Goal: Information Seeking & Learning: Learn about a topic

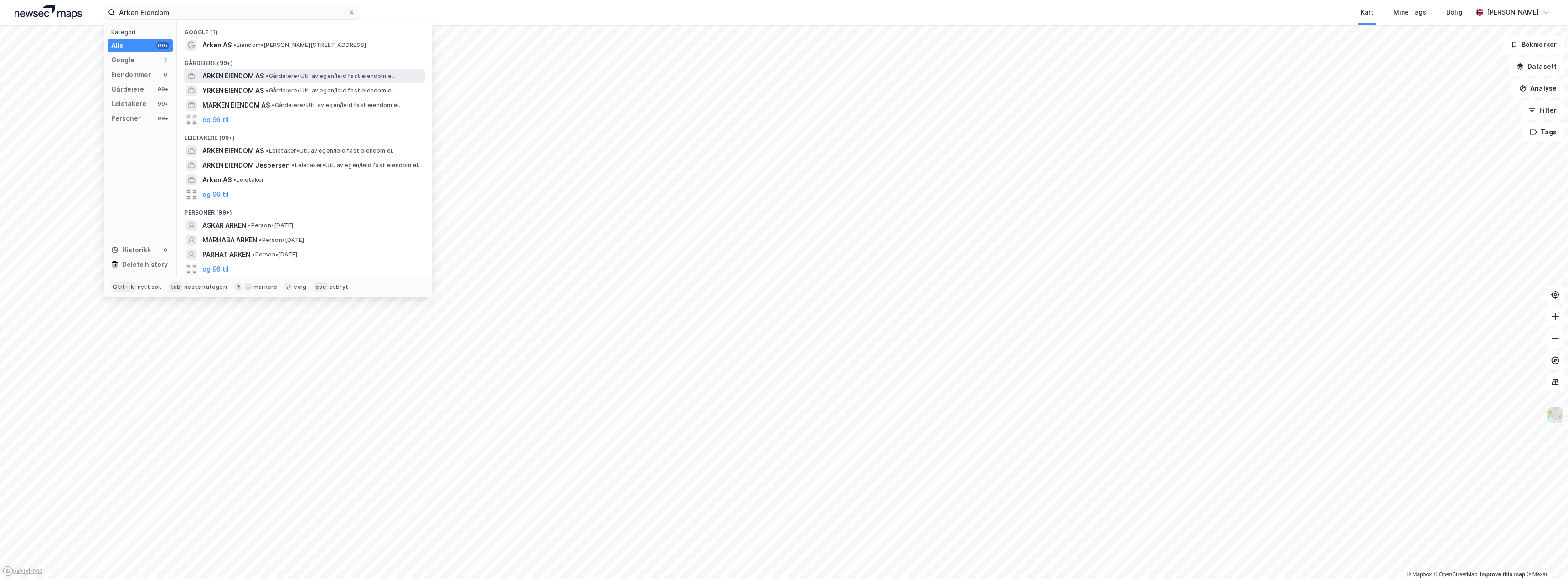
type input "Arken Eiendom"
click at [259, 73] on span "ARKEN EIENDOM AS" at bounding box center [233, 76] width 61 height 11
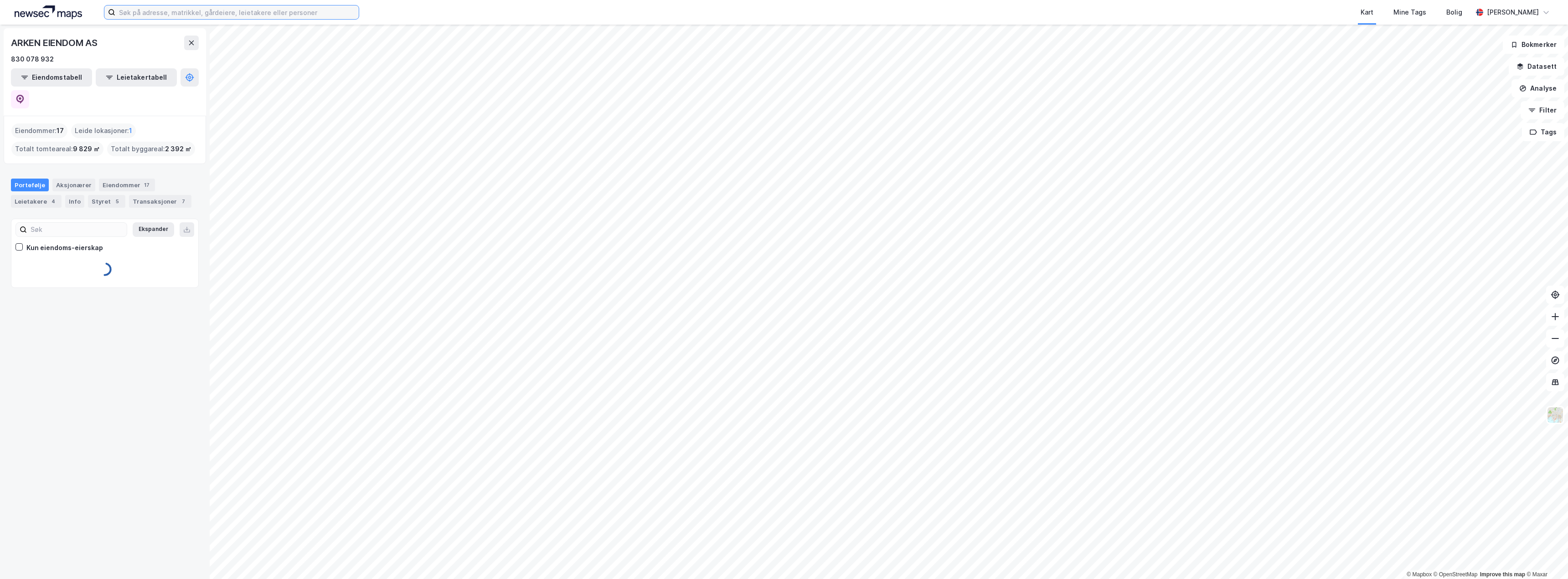
click at [179, 10] on input at bounding box center [237, 12] width 243 height 13
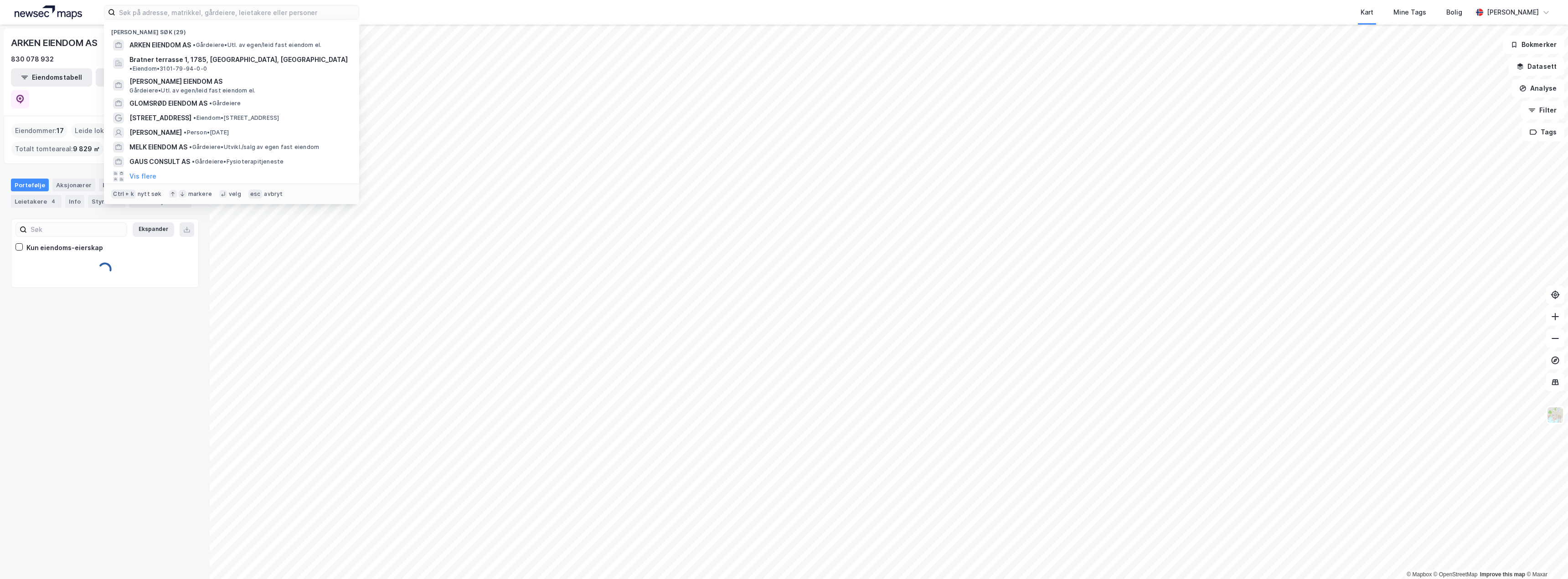
click at [122, 352] on div "ARKEN EIENDOM AS 830 078 932 Eiendomstabell Leietakertabell Eiendommer : 17 Lei…" at bounding box center [105, 301] width 209 height 554
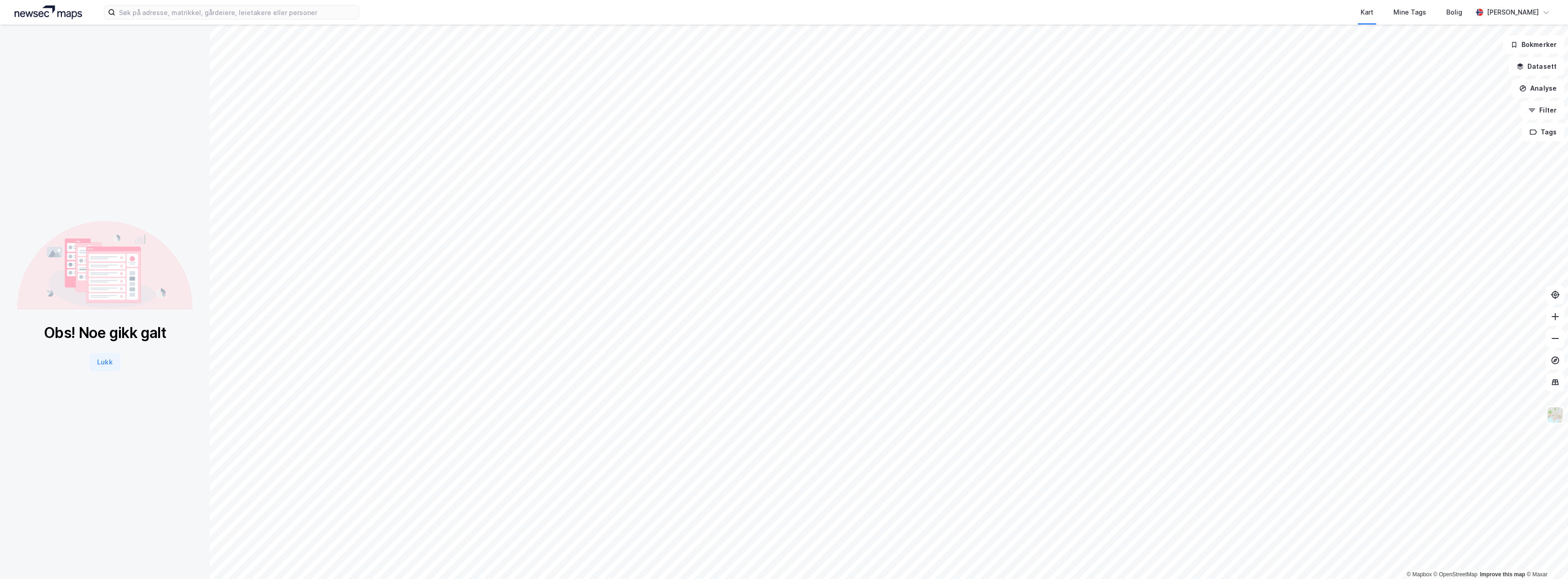
click at [113, 161] on div "Obs! Noe gikk galt Lukk" at bounding box center [105, 296] width 188 height 543
click at [104, 359] on button "Lukk" at bounding box center [105, 362] width 30 height 18
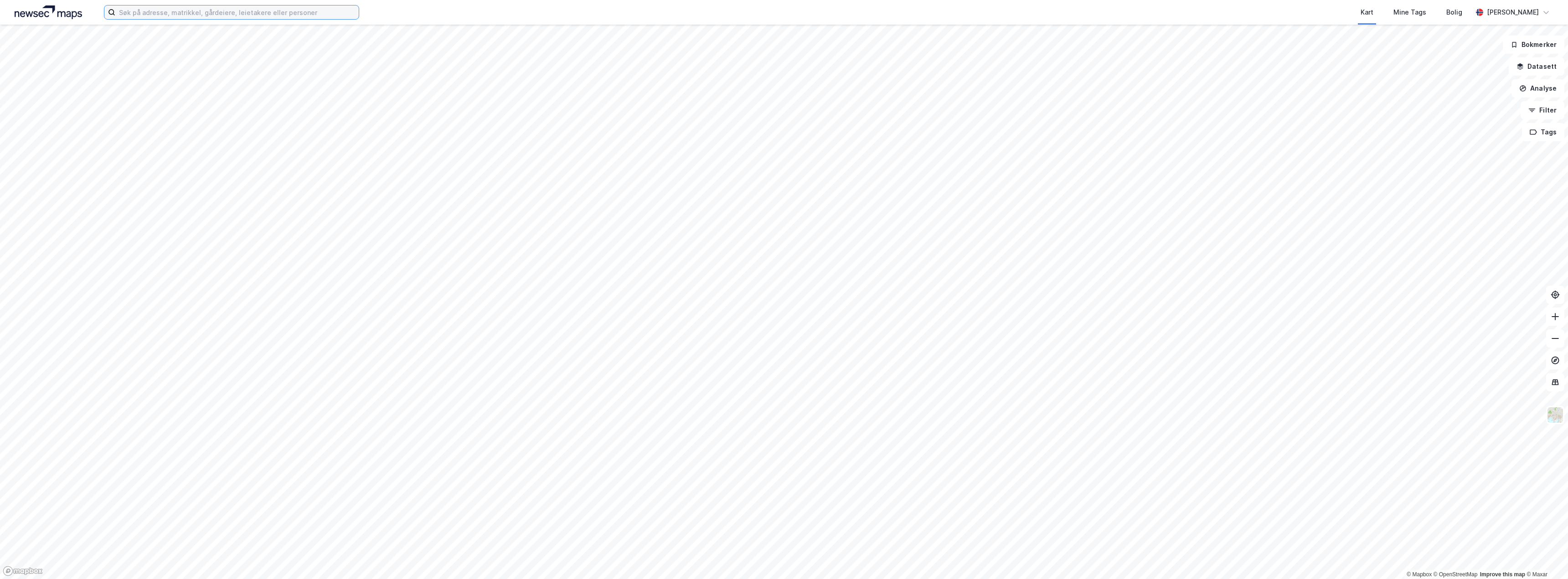
click at [181, 15] on input at bounding box center [237, 12] width 243 height 13
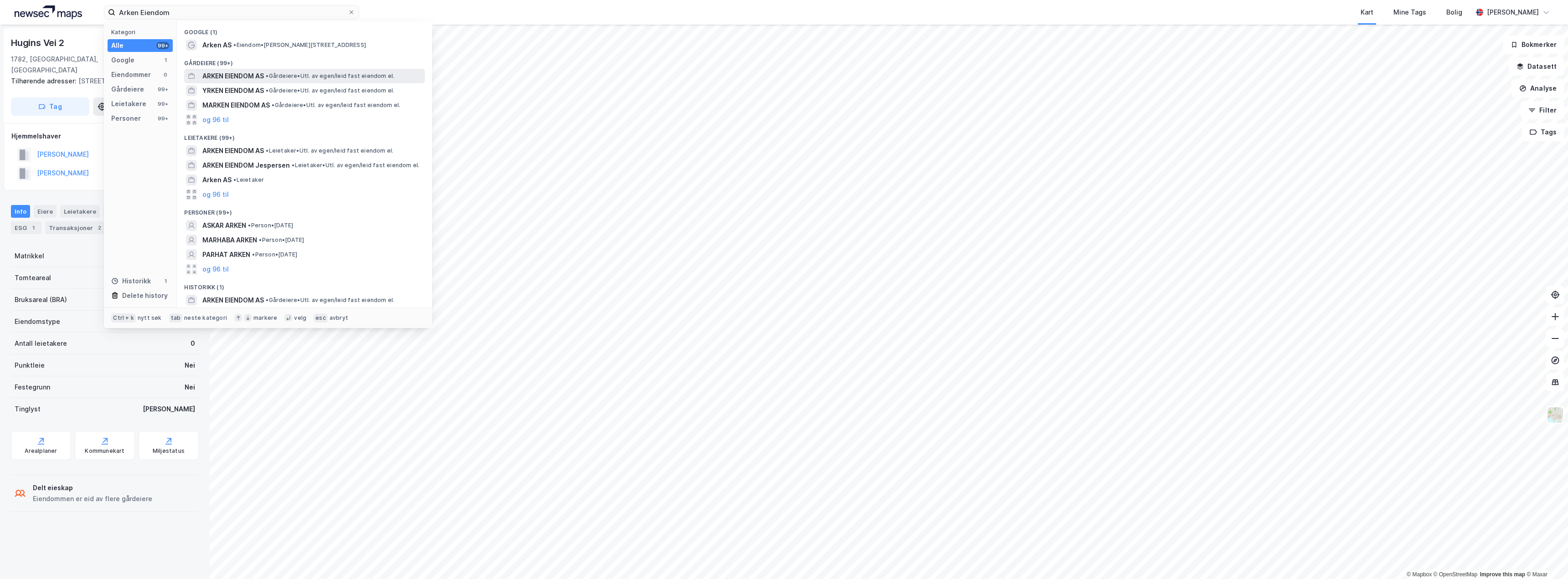
click at [210, 73] on span "ARKEN EIENDOM AS" at bounding box center [233, 76] width 61 height 11
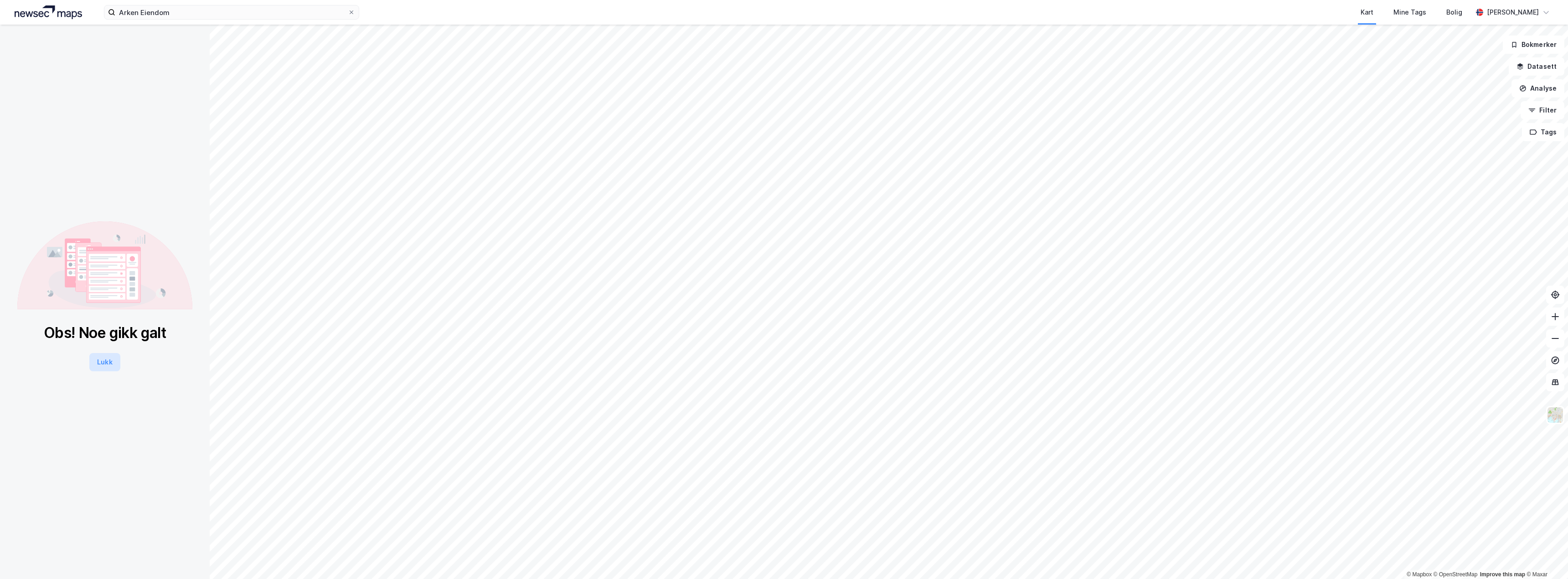
click at [99, 360] on button "Lukk" at bounding box center [105, 362] width 30 height 18
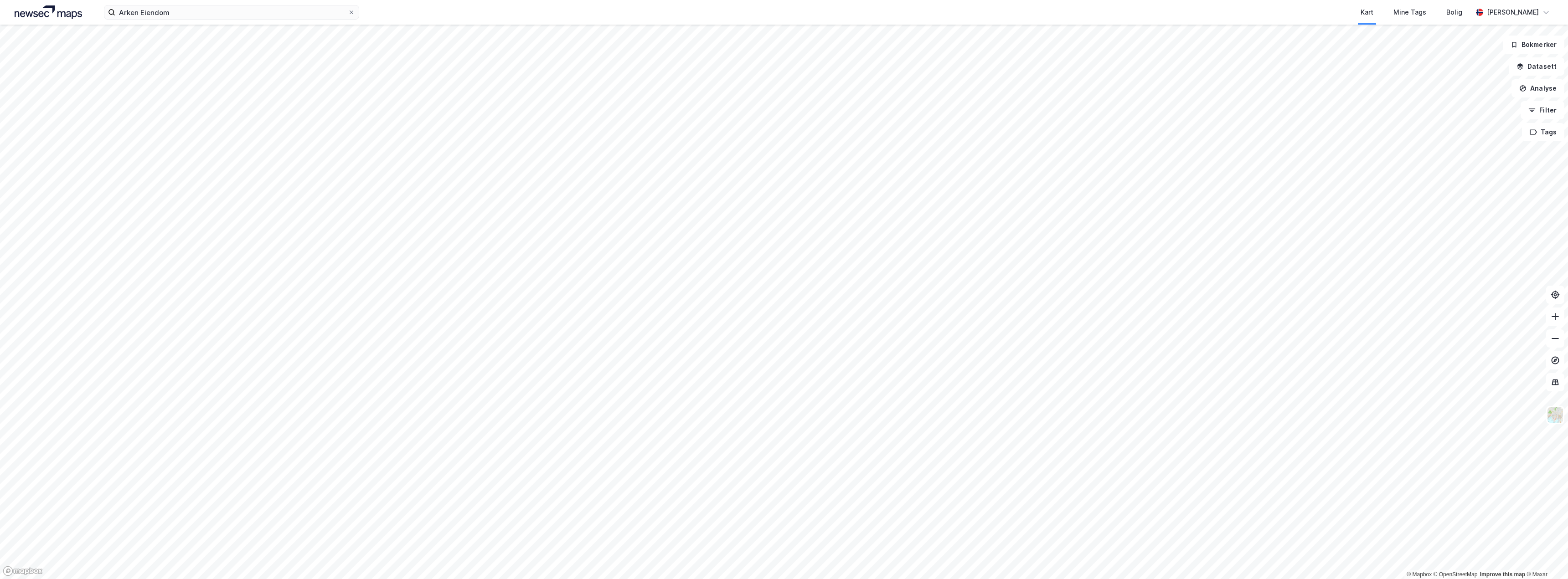
click at [211, 21] on div "Arken Eiendom Kart Mine Tags Bolig Sigve Johannes Bergøy" at bounding box center [784, 12] width 1568 height 24
click at [213, 15] on input "Arken Eiendom" at bounding box center [231, 12] width 233 height 13
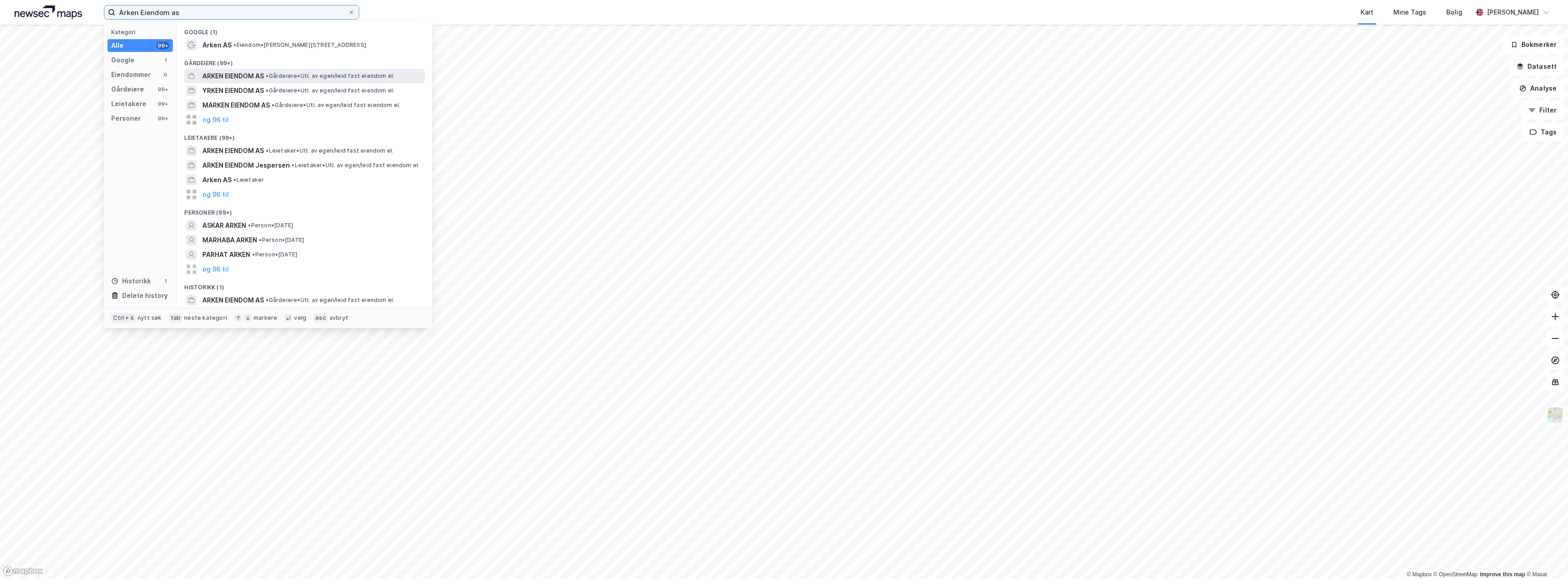
type input "Arken Eiendom as"
click at [197, 75] on div at bounding box center [192, 76] width 11 height 11
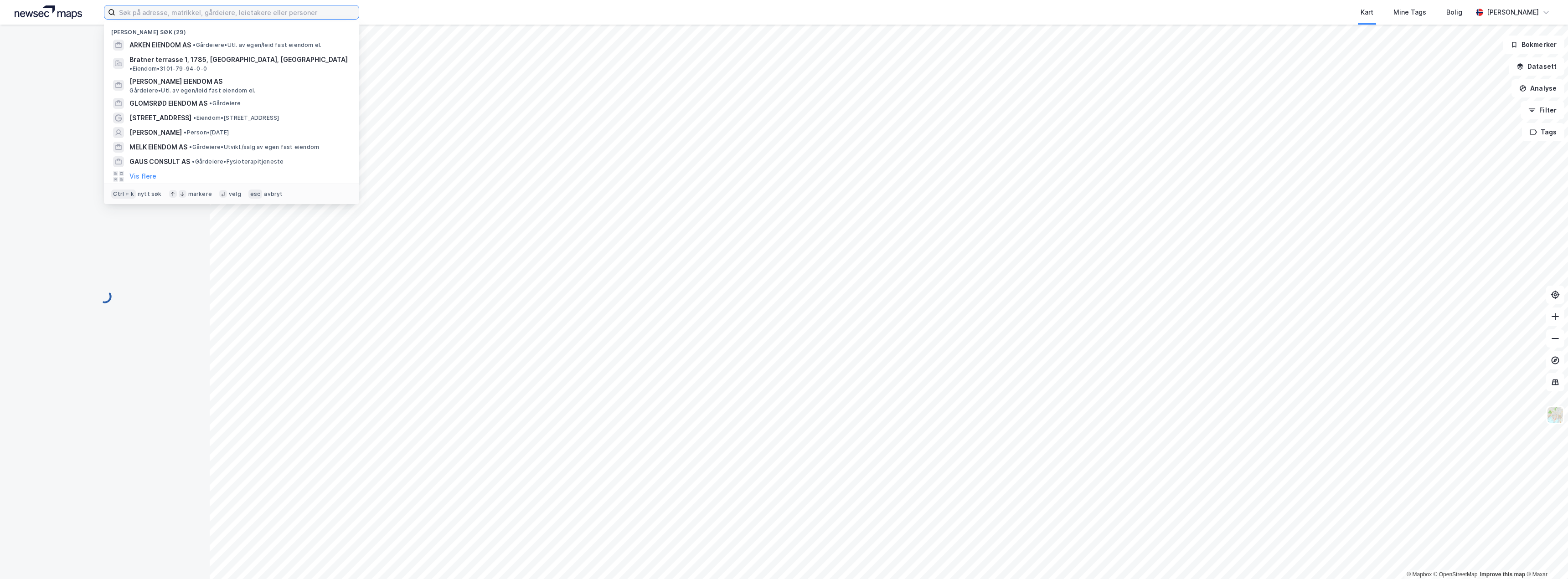
click at [291, 18] on input at bounding box center [237, 12] width 243 height 13
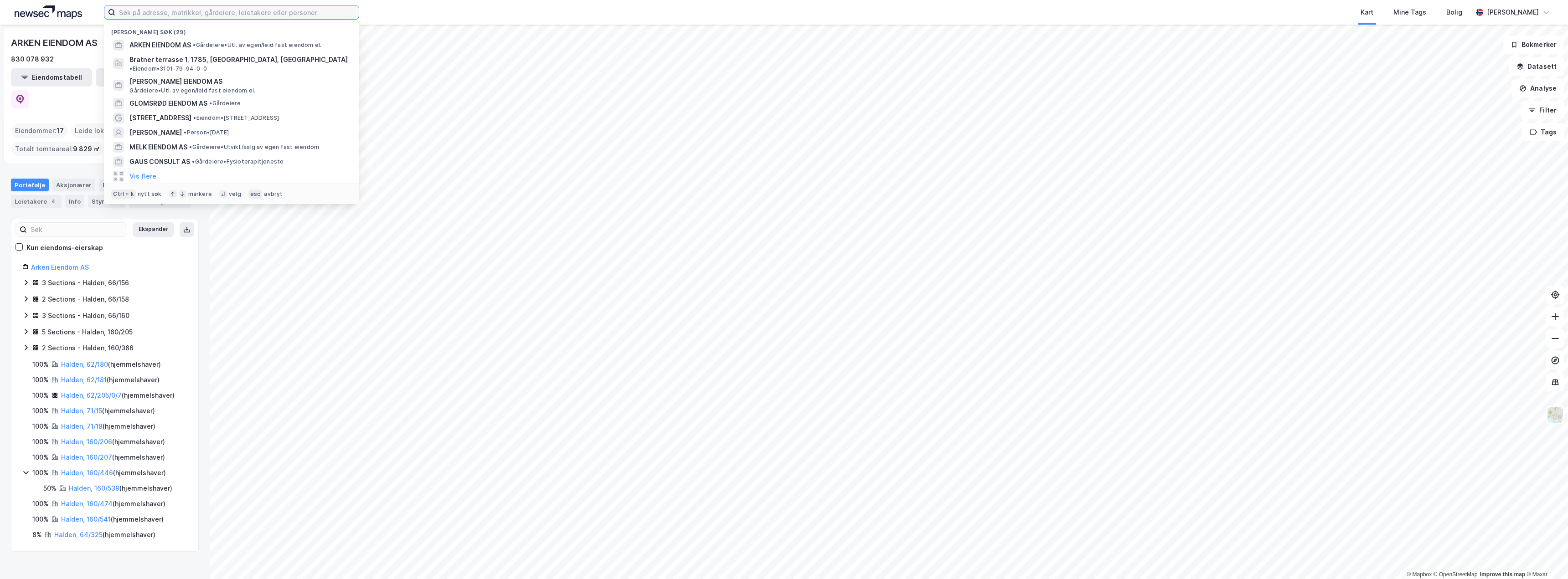
paste input "Arken Eiendom"
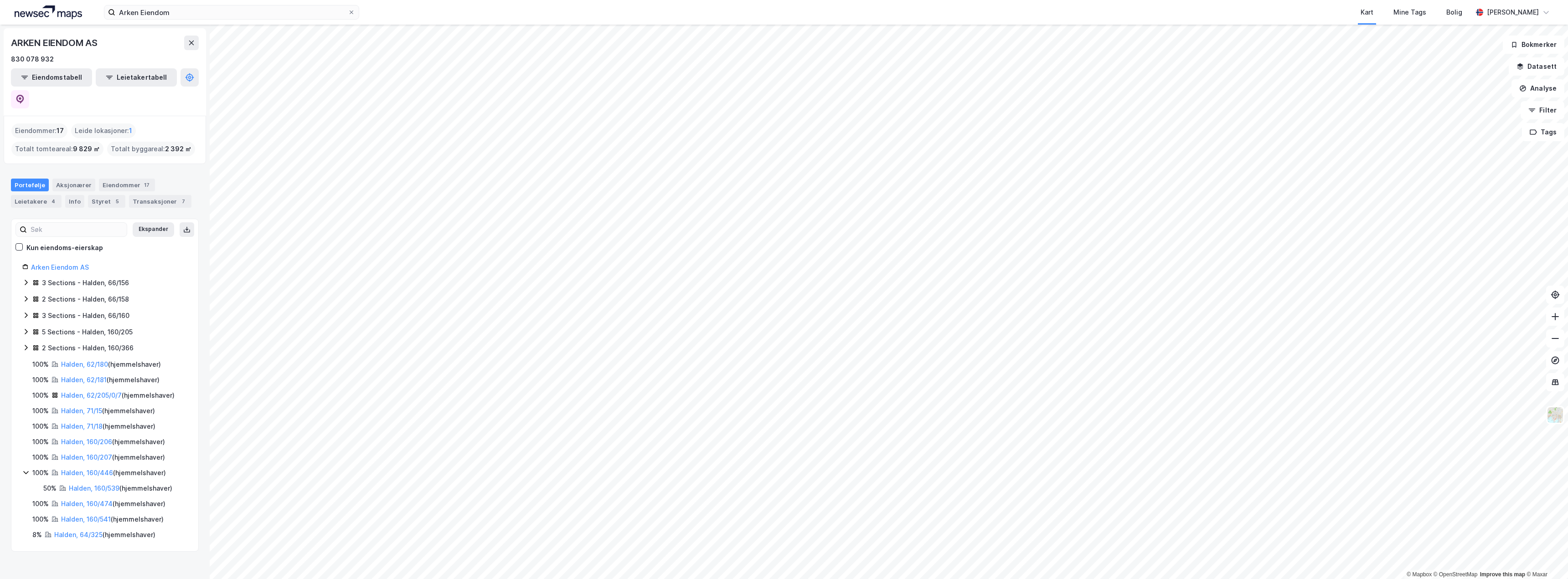
click at [65, 552] on div "ARKEN EIENDOM AS 830 078 932 Eiendomstabell Leietakertabell Eiendommer : 17 Lei…" at bounding box center [105, 301] width 209 height 554
click at [23, 279] on icon at bounding box center [26, 282] width 7 height 7
click at [96, 295] on link "Halden, 66/156/0/1" at bounding box center [100, 299] width 58 height 8
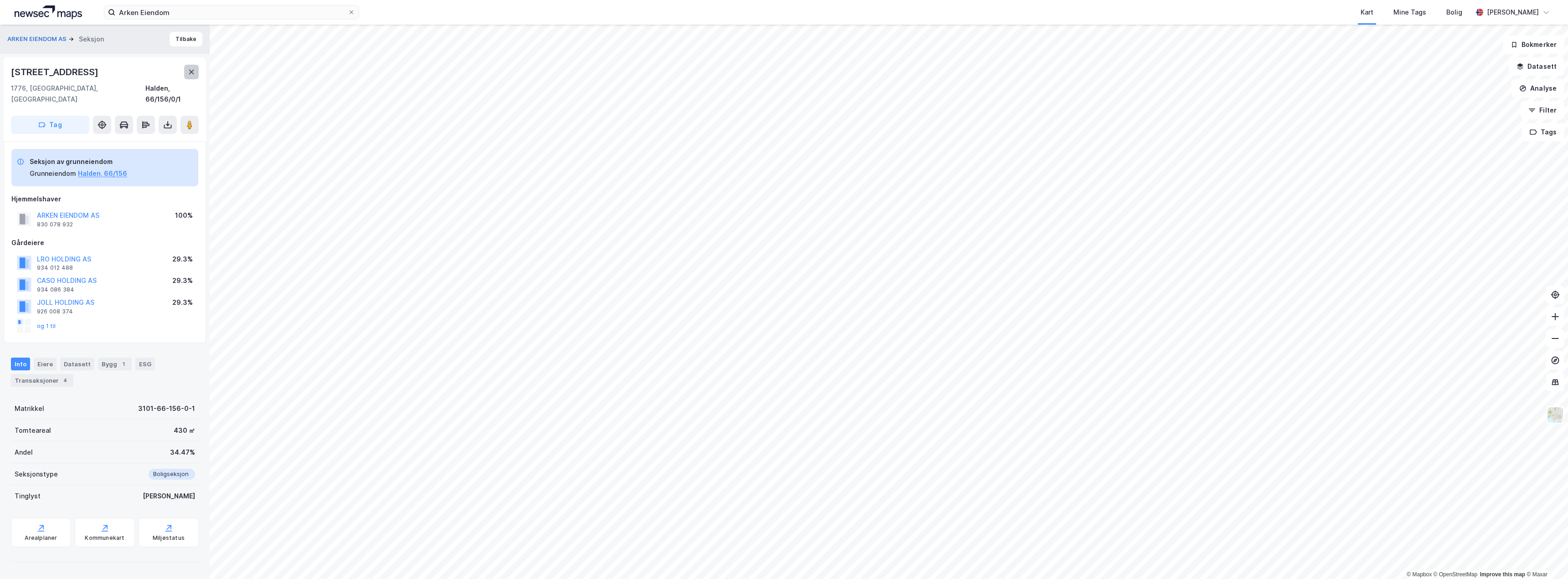
click at [195, 73] on icon at bounding box center [192, 72] width 7 height 7
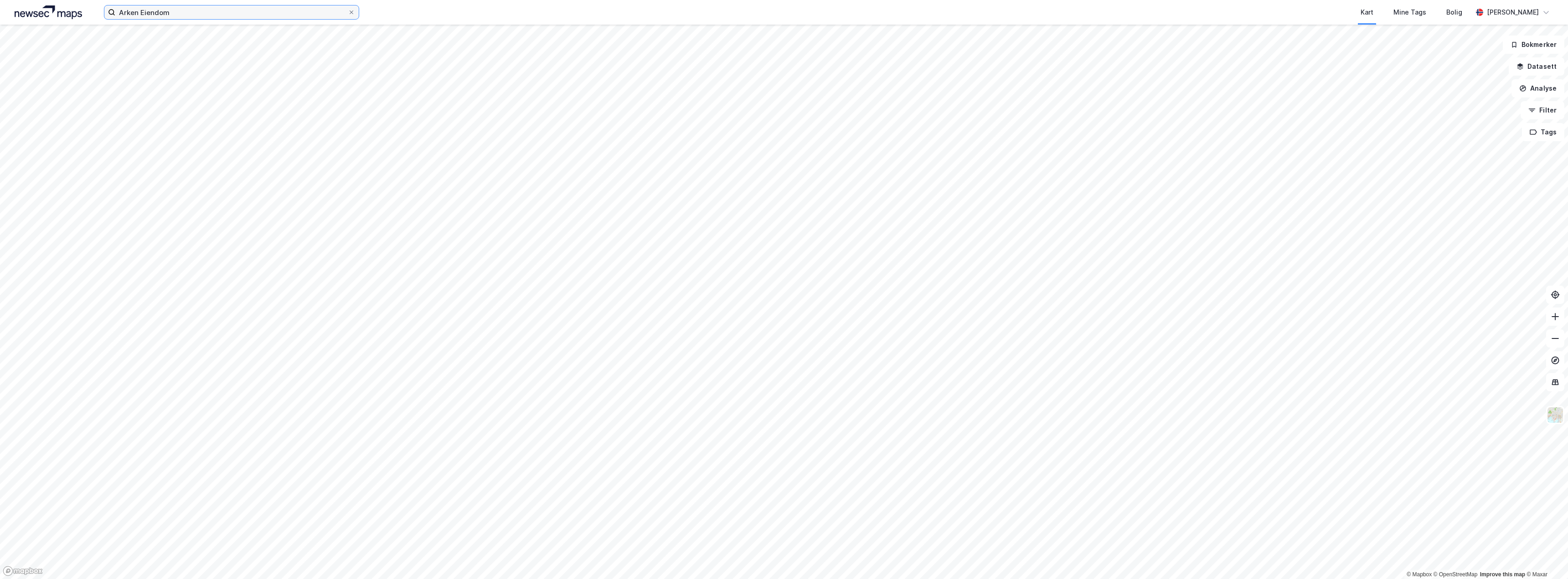
click at [177, 12] on input "Arken Eiendom" at bounding box center [231, 12] width 233 height 13
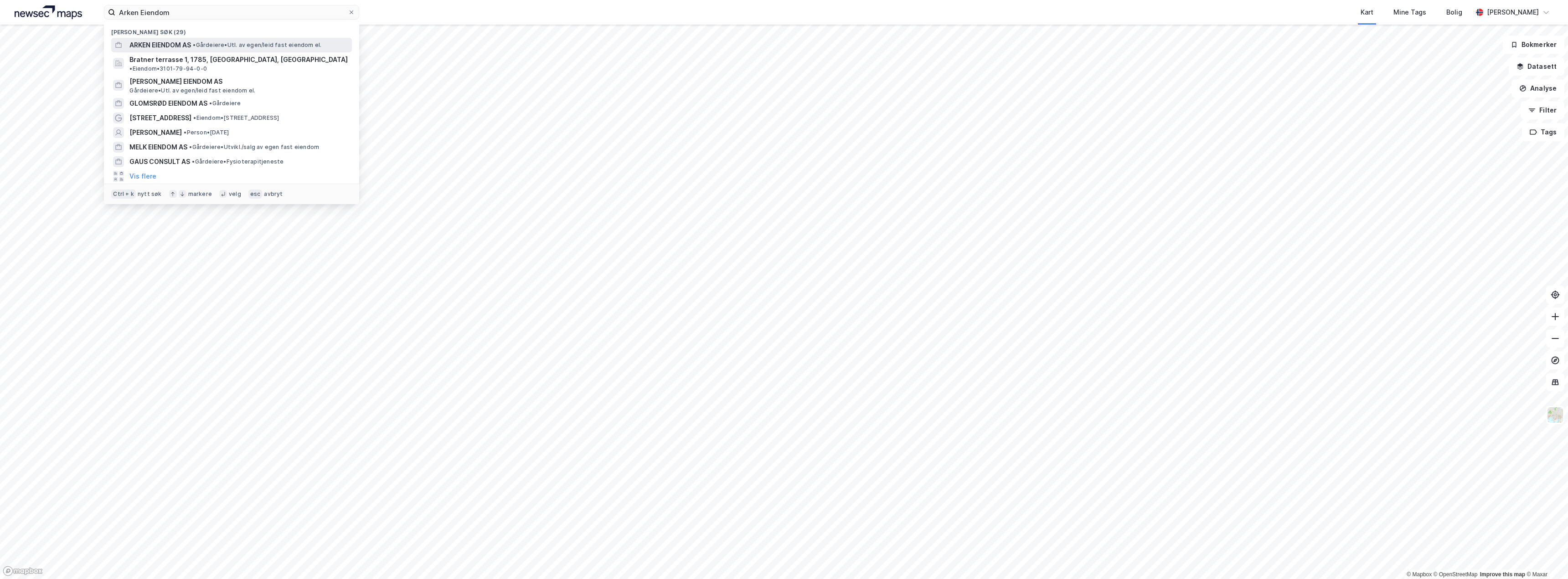
click at [141, 41] on span "ARKEN EIENDOM AS" at bounding box center [160, 45] width 61 height 11
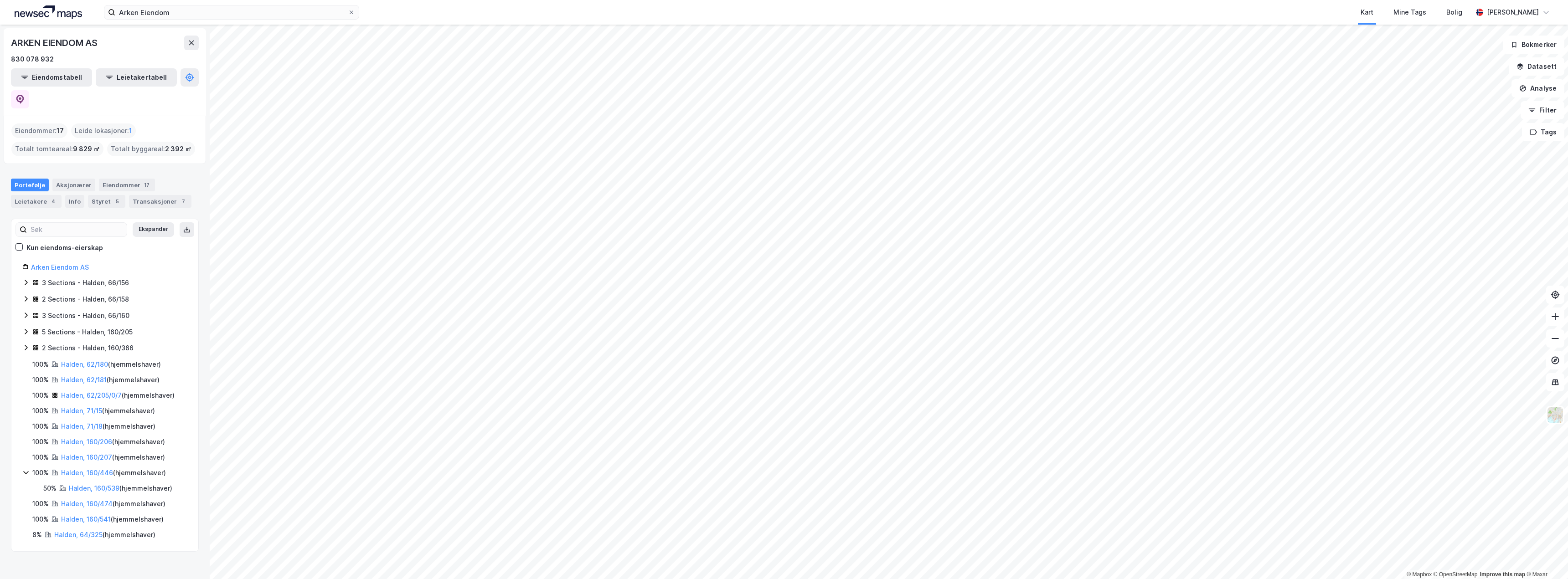
click at [24, 279] on icon at bounding box center [26, 282] width 7 height 7
click at [87, 311] on link "Halden, 66/156/0/2" at bounding box center [101, 314] width 59 height 8
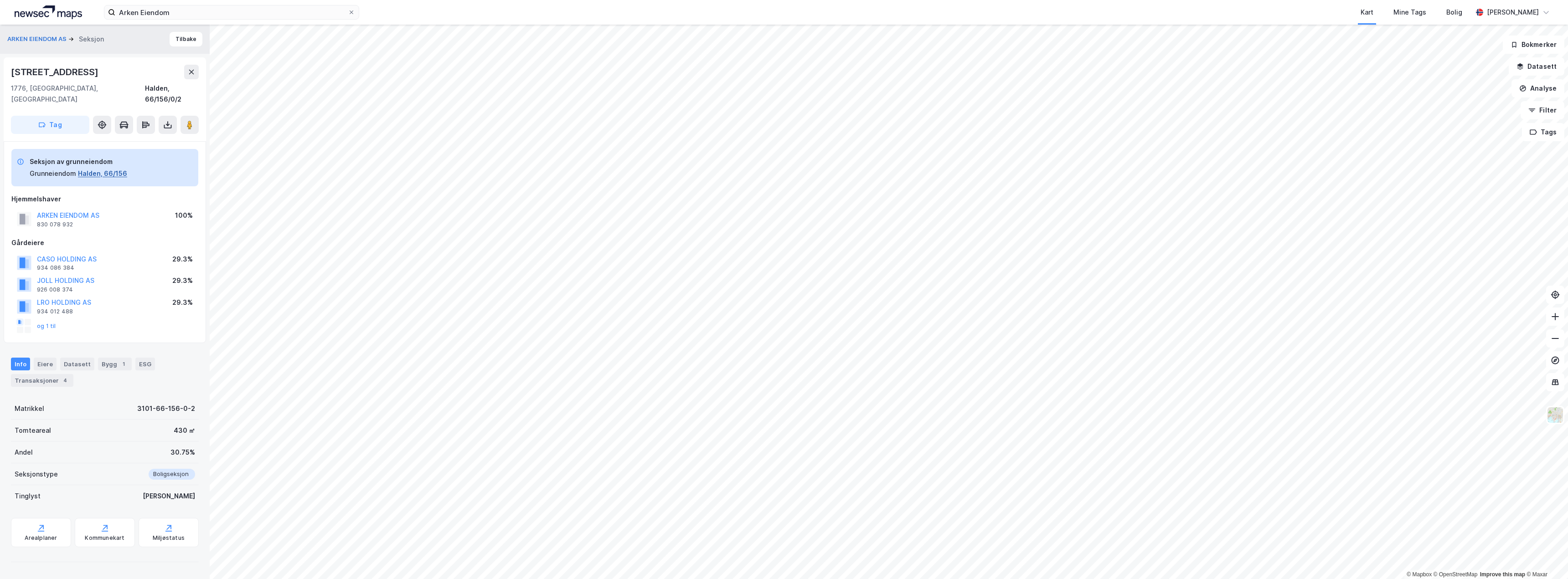
click at [105, 168] on button "Halden, 66/156" at bounding box center [102, 173] width 49 height 11
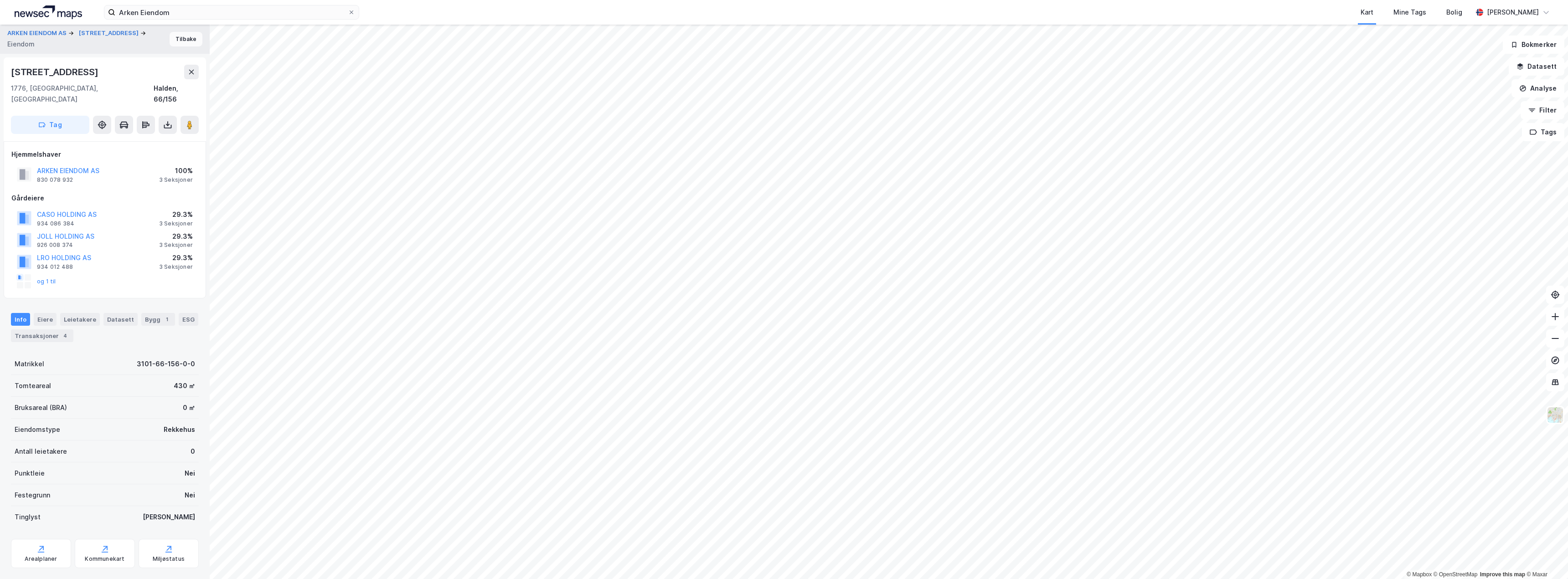
click at [173, 35] on button "Tilbake" at bounding box center [186, 39] width 33 height 15
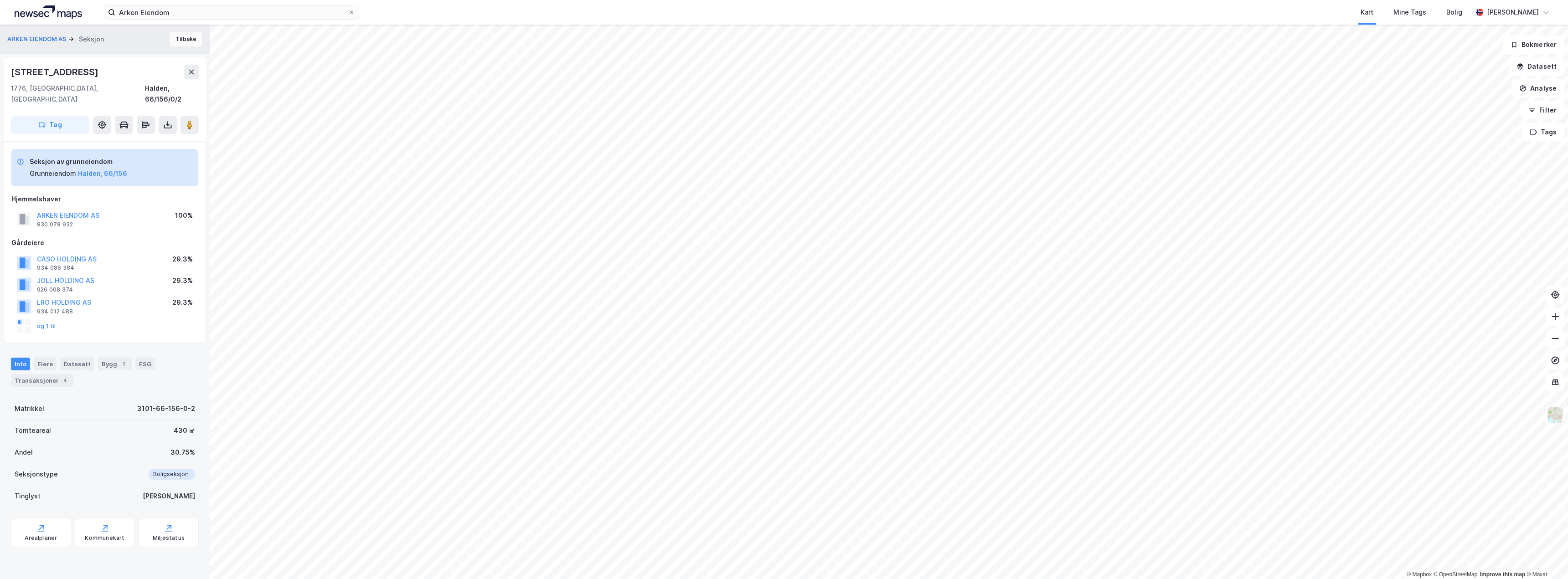
click at [178, 43] on button "Tilbake" at bounding box center [186, 39] width 33 height 15
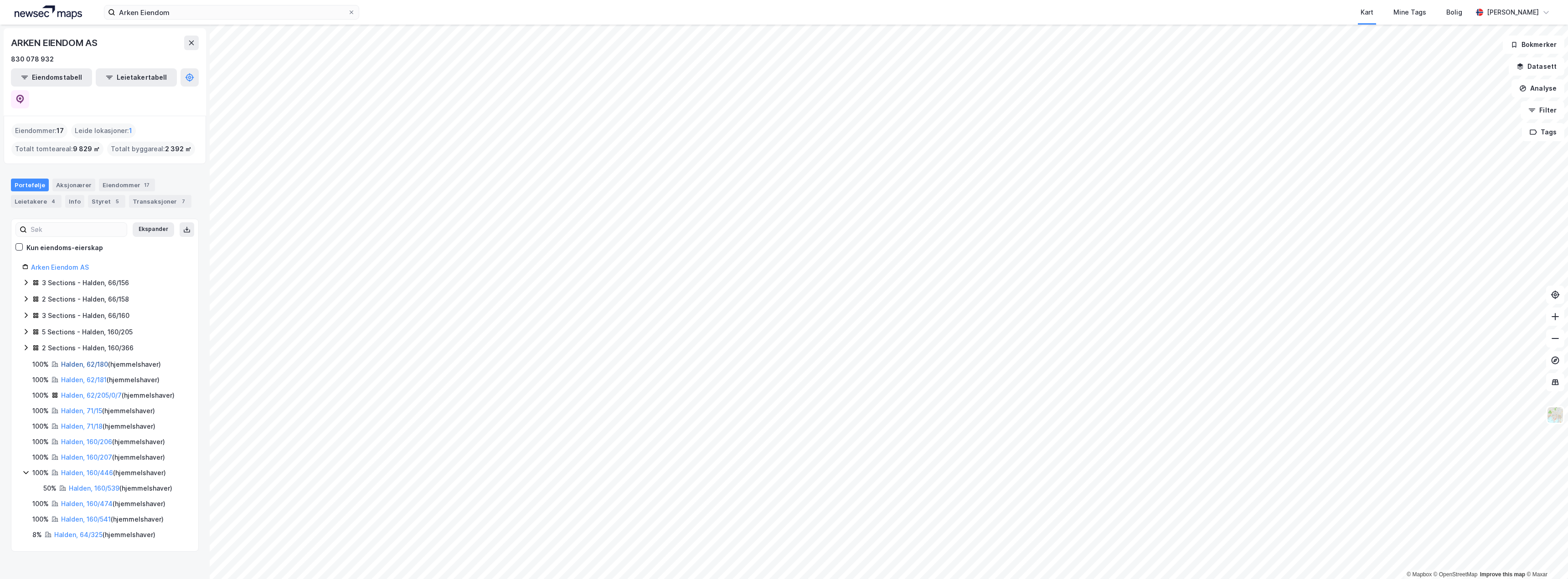
click at [76, 360] on link "Halden, 62/180" at bounding box center [84, 364] width 47 height 8
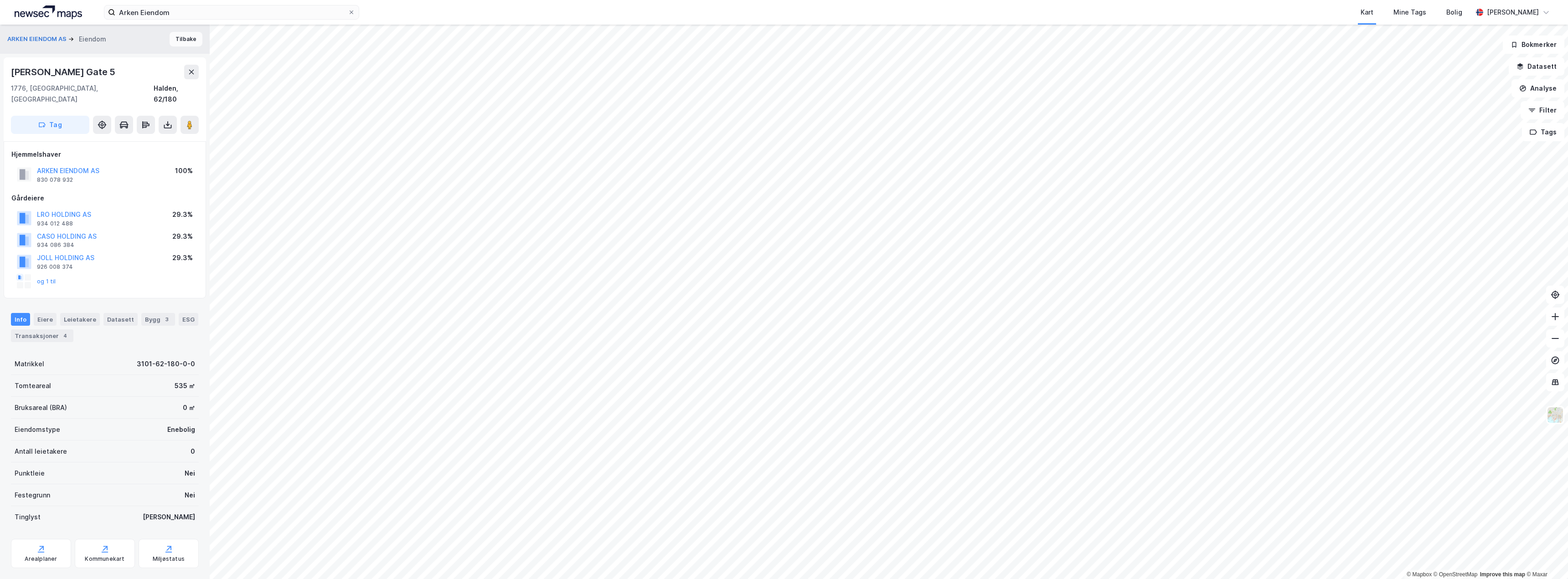
click at [181, 41] on button "Tilbake" at bounding box center [186, 39] width 33 height 15
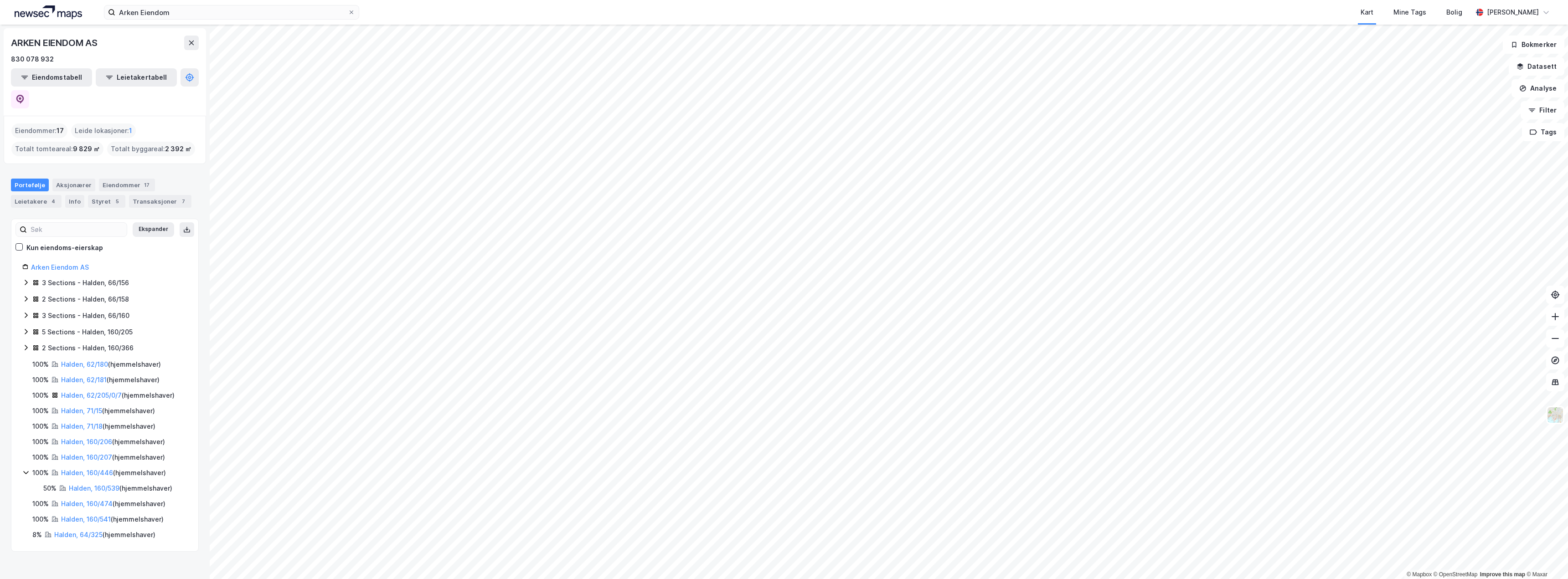
click at [23, 328] on icon at bounding box center [26, 331] width 7 height 7
click at [94, 359] on link "Halden, 160/205/0/2" at bounding box center [91, 369] width 38 height 19
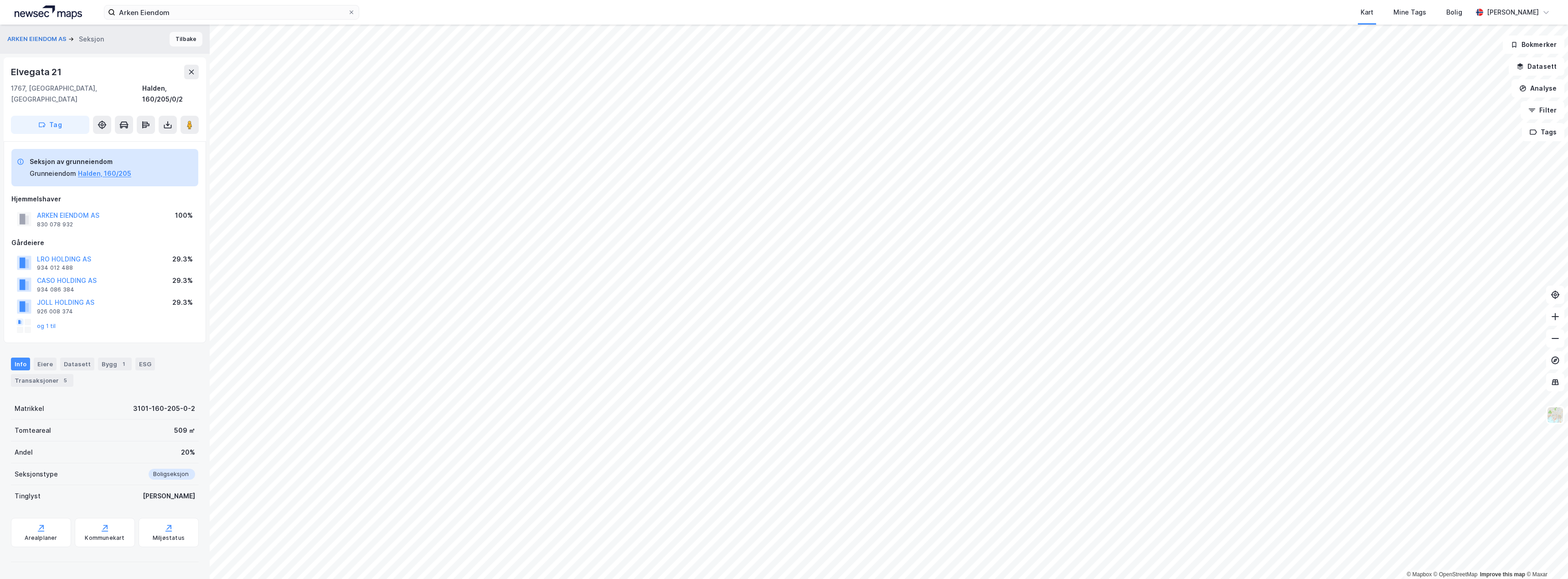
click at [175, 40] on button "Tilbake" at bounding box center [186, 39] width 33 height 15
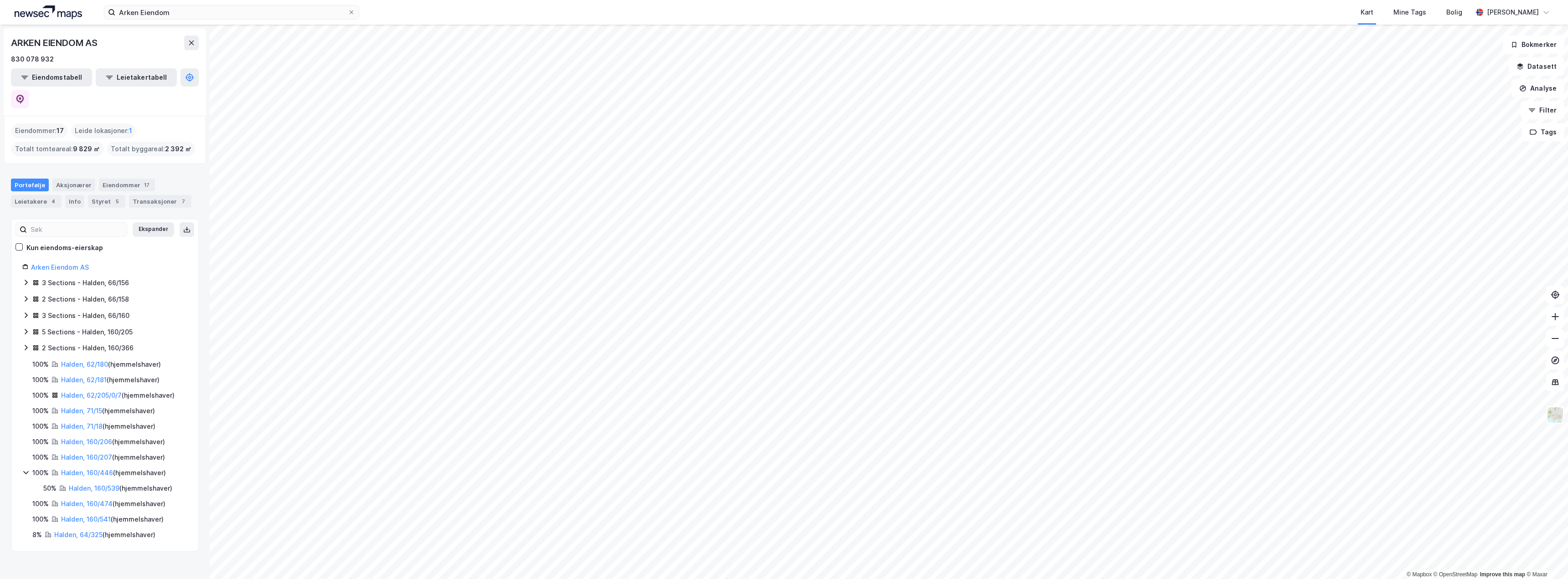
click at [27, 280] on icon at bounding box center [26, 282] width 2 height 5
click at [27, 281] on icon at bounding box center [26, 282] width 5 height 3
click at [26, 295] on icon at bounding box center [26, 299] width 7 height 7
click at [23, 295] on icon at bounding box center [26, 299] width 7 height 7
click at [23, 311] on icon at bounding box center [26, 315] width 7 height 7
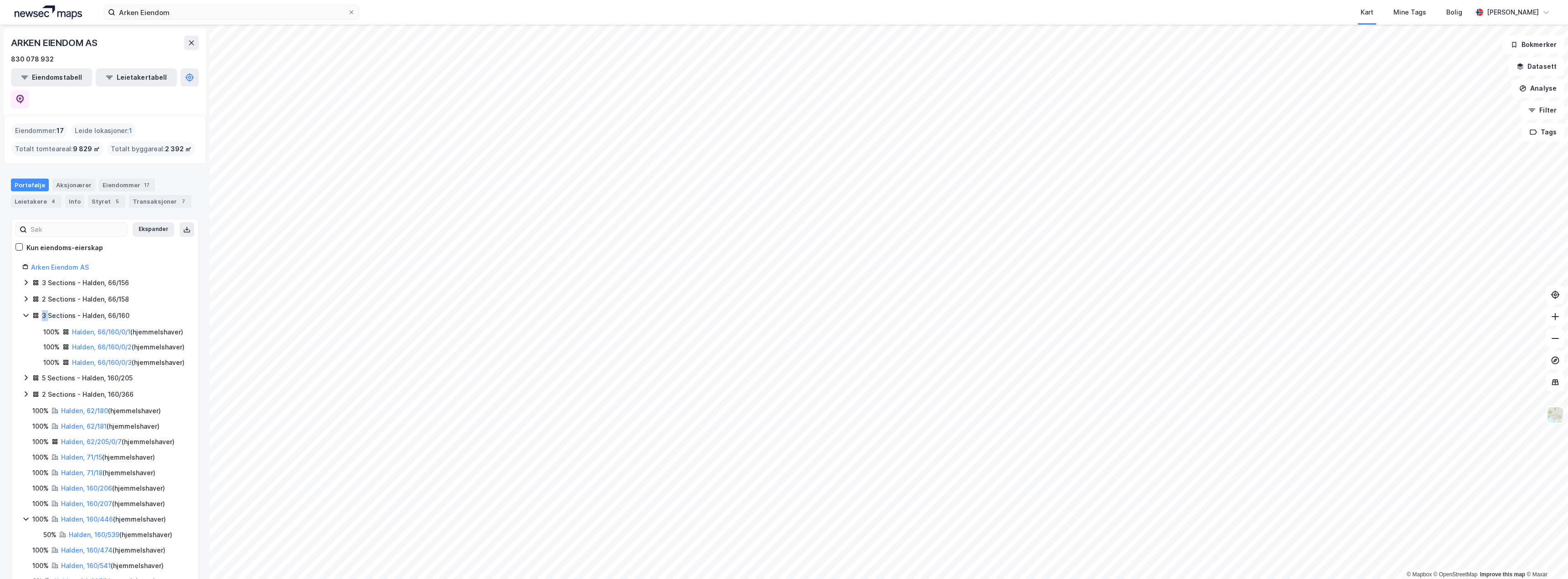
click at [23, 311] on icon at bounding box center [26, 315] width 7 height 7
click at [77, 422] on link "Halden, 71/18" at bounding box center [82, 426] width 41 height 8
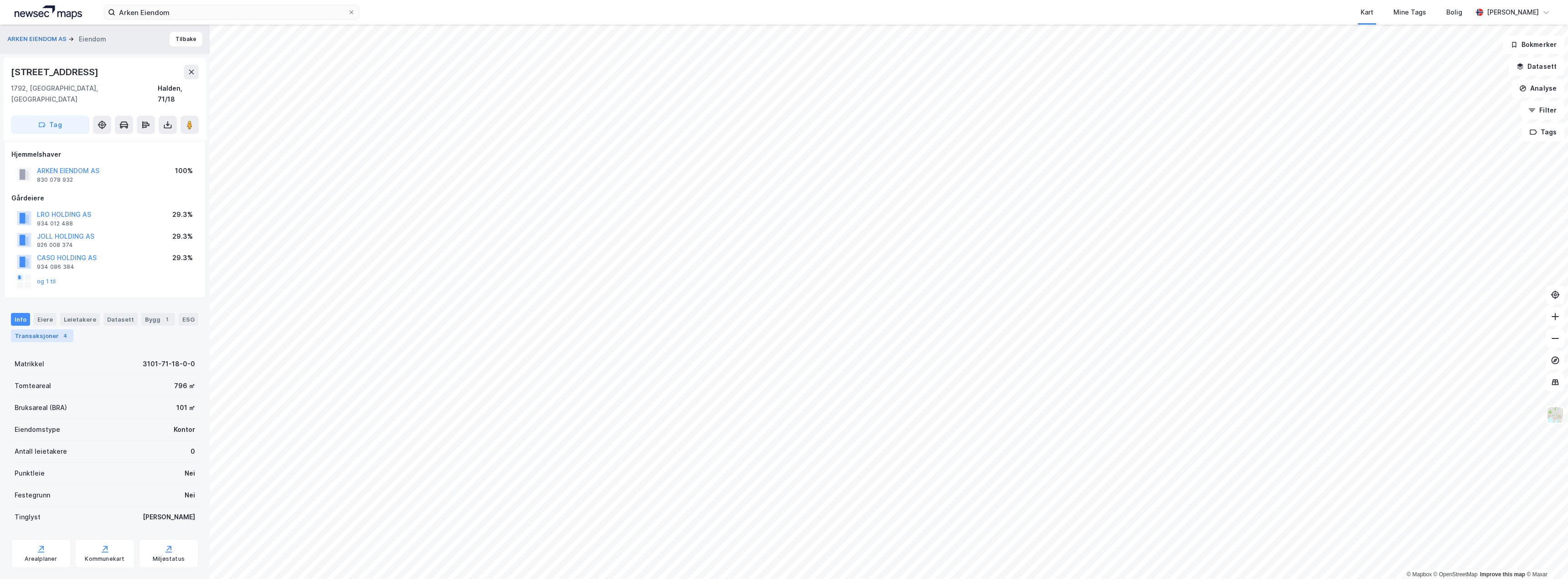
click at [44, 329] on div "Transaksjoner 4" at bounding box center [42, 335] width 63 height 13
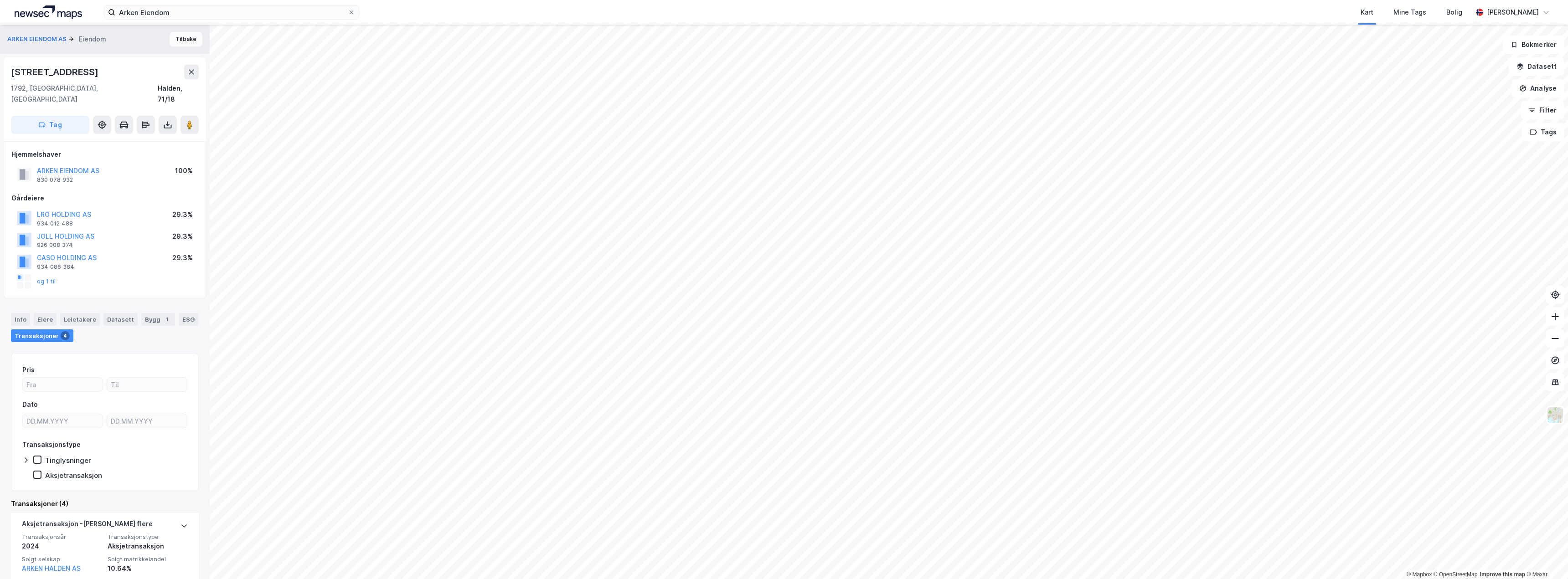
click at [184, 43] on button "Tilbake" at bounding box center [186, 39] width 33 height 15
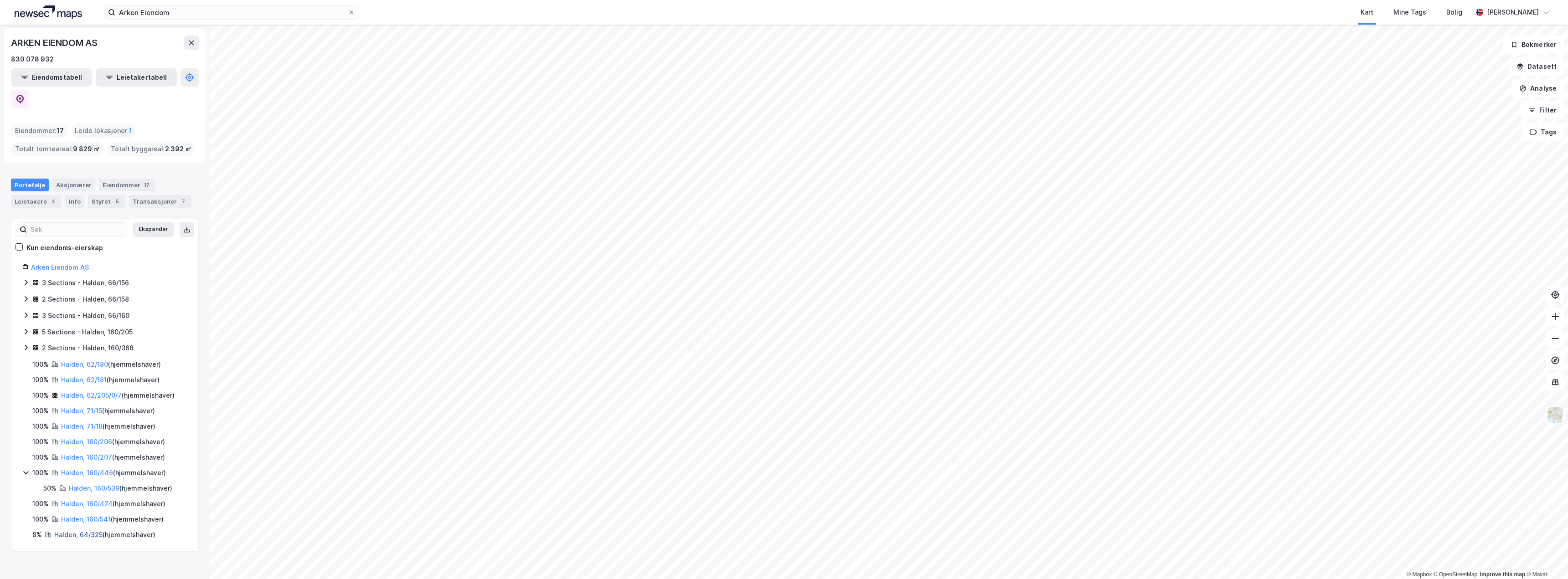
click at [68, 530] on link "Halden, 64/325" at bounding box center [78, 534] width 48 height 8
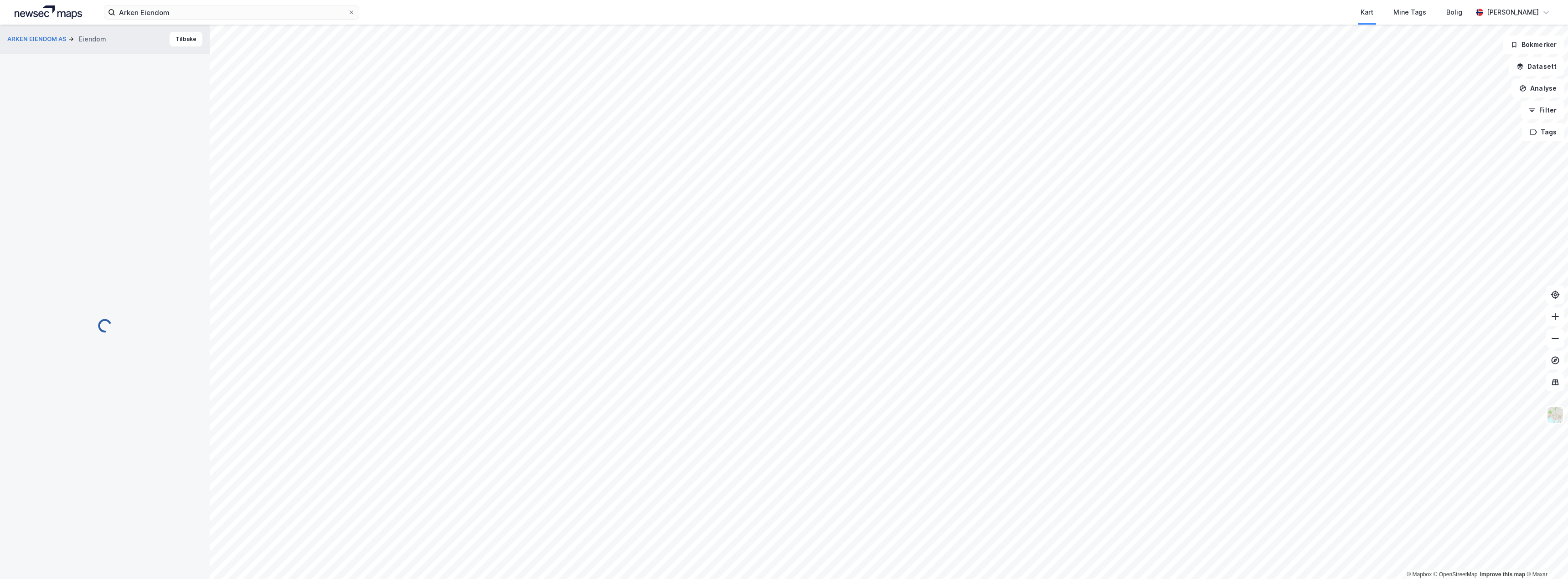
scroll to position [2, 0]
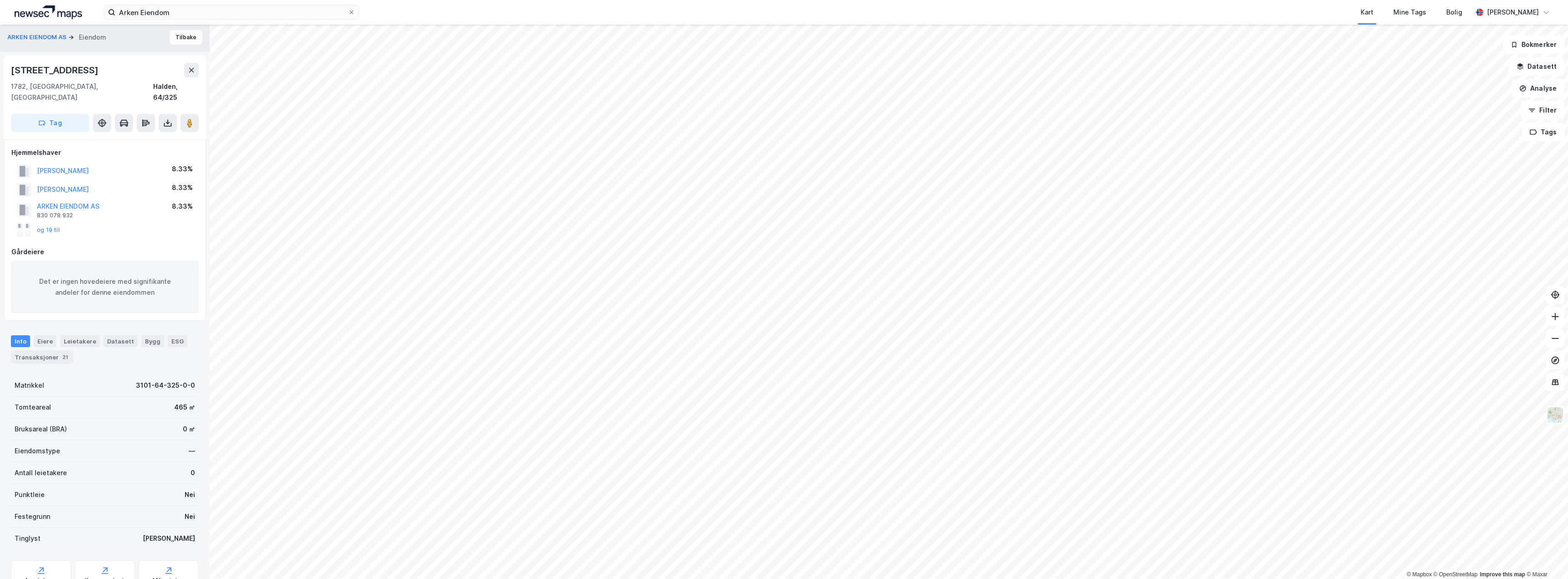
click at [184, 40] on button "Tilbake" at bounding box center [186, 37] width 33 height 15
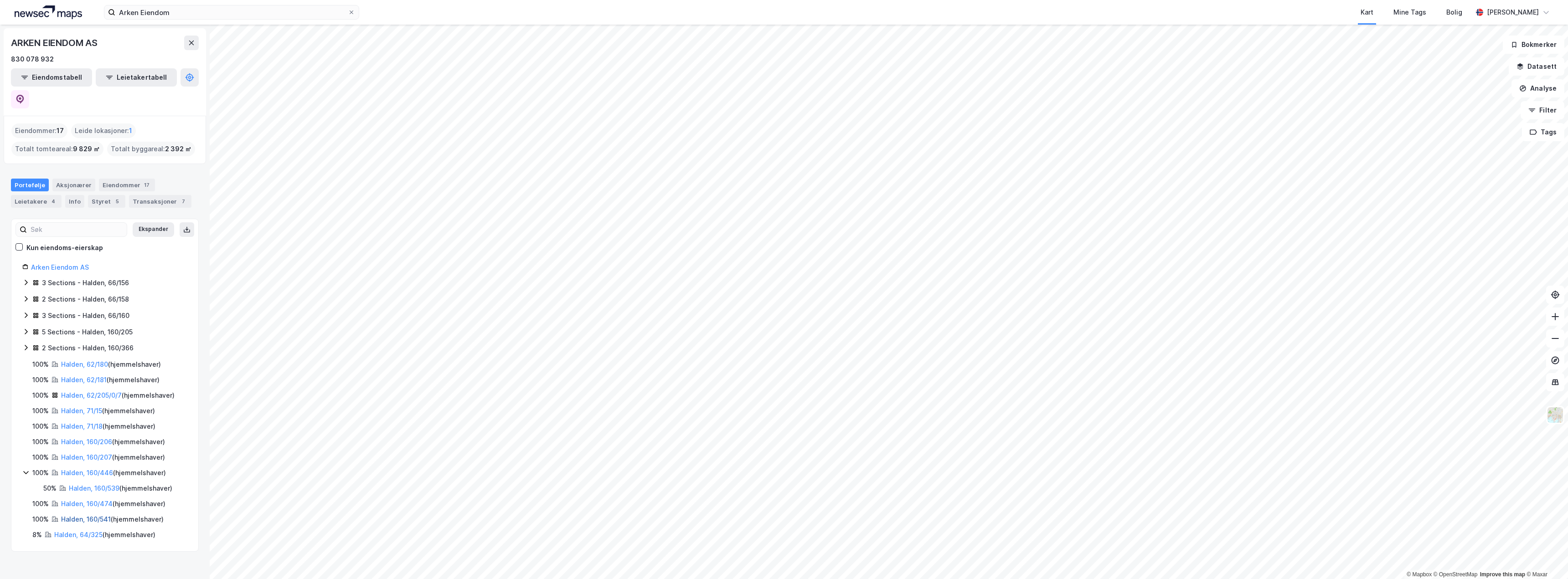
click at [67, 515] on link "Halden, 160/541" at bounding box center [86, 519] width 50 height 8
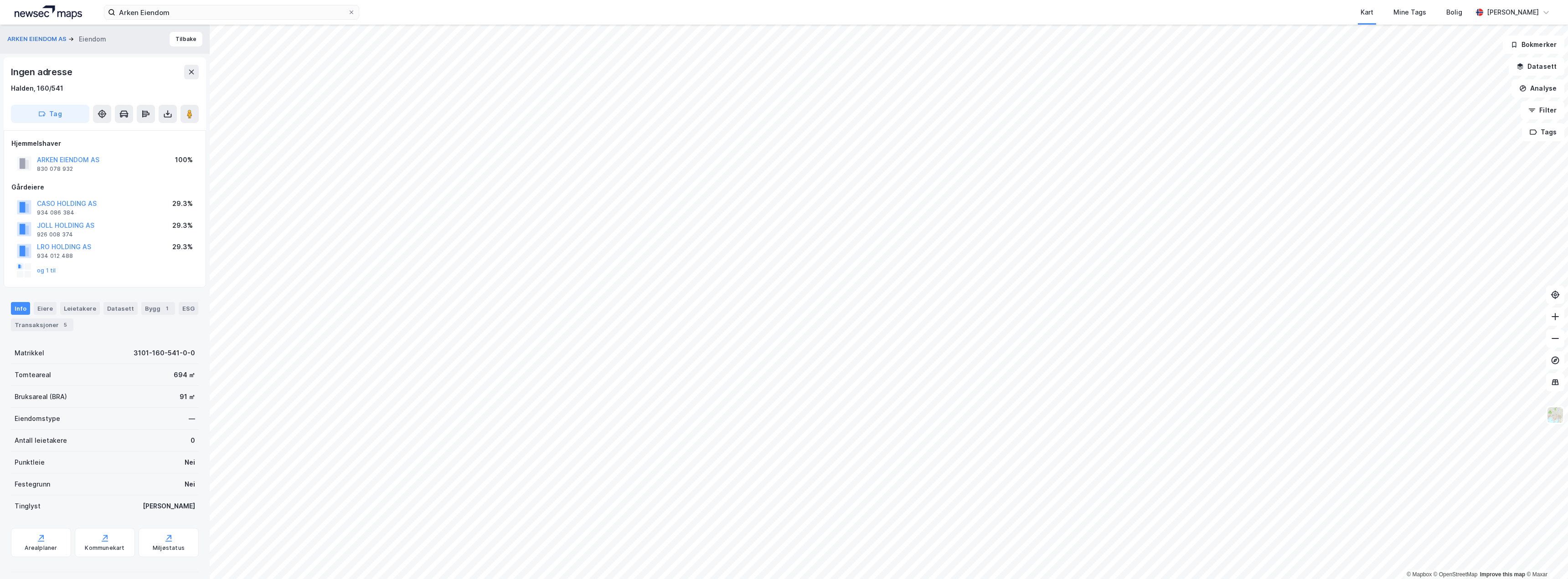
scroll to position [2, 0]
click at [185, 39] on button "Tilbake" at bounding box center [186, 37] width 33 height 15
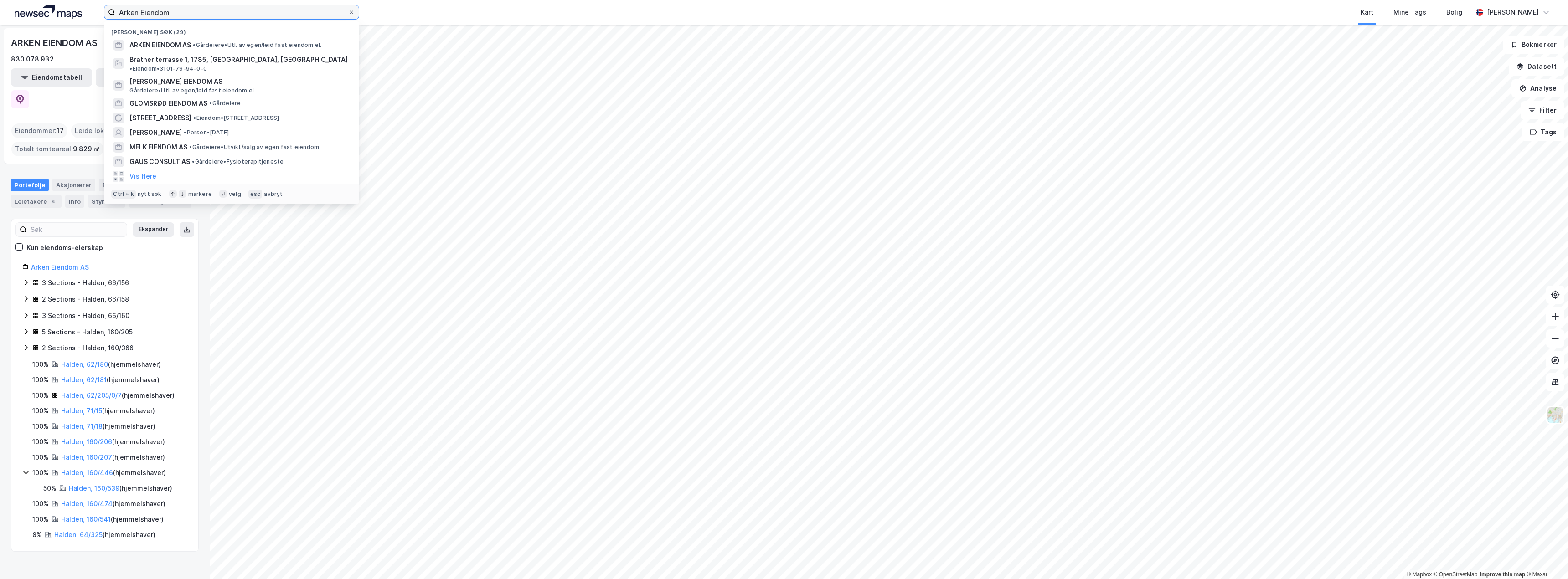
drag, startPoint x: 197, startPoint y: 17, endPoint x: 73, endPoint y: 2, distance: 124.9
click at [73, 2] on div "Arken [PERSON_NAME] søk (29) ARKEN EIENDOM AS • Gårdeiere • Utl. av egen/leid f…" at bounding box center [784, 12] width 1568 height 24
paste input "sak"
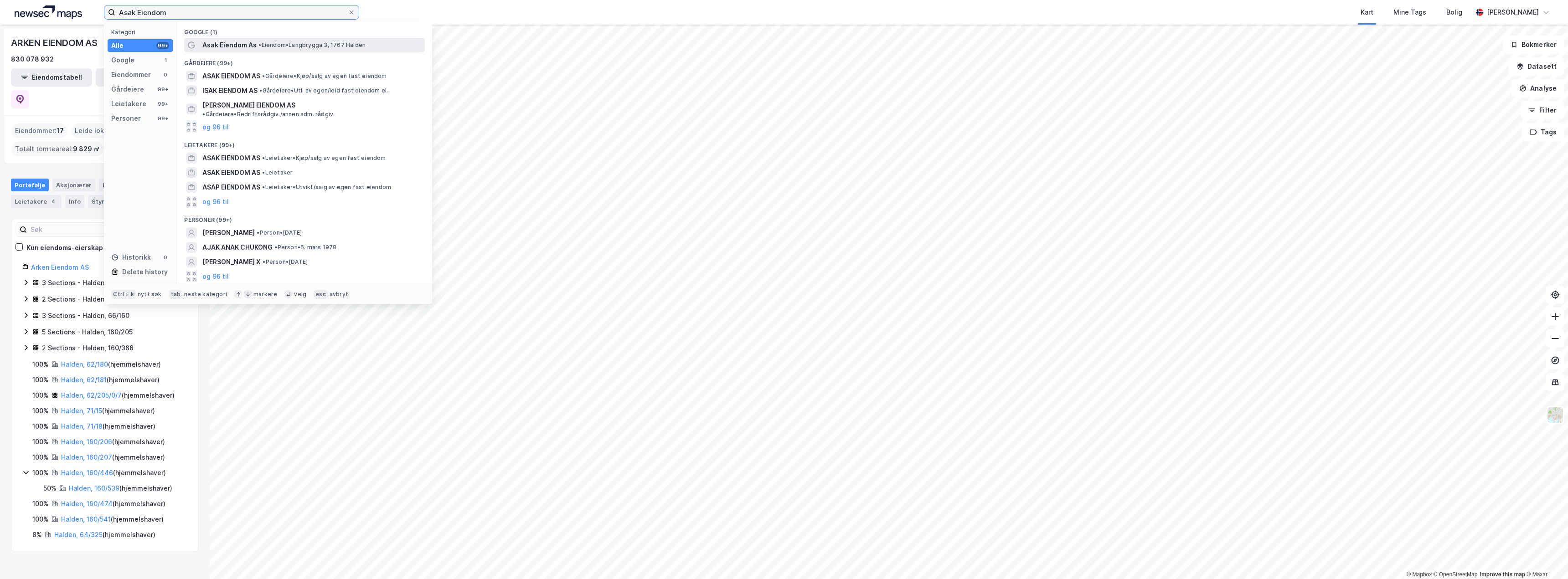
type input "Asak Eiendom"
click at [242, 43] on span "Asak Eiendom As" at bounding box center [229, 45] width 54 height 11
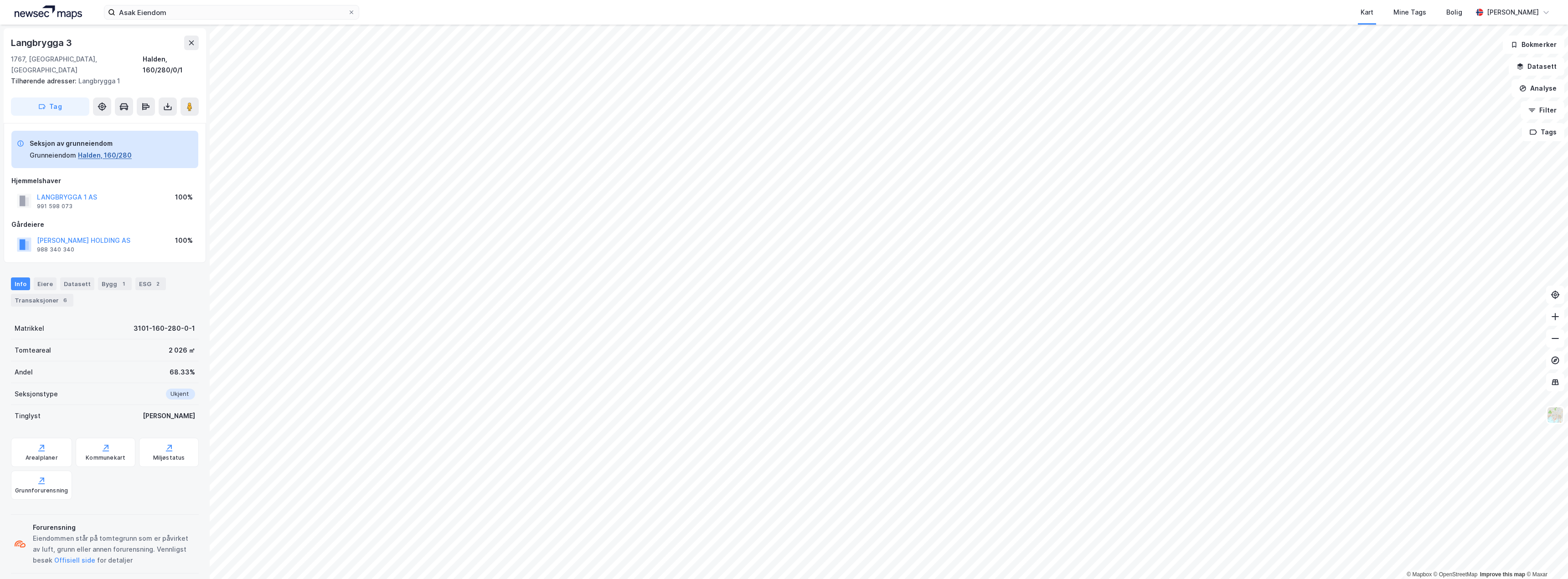
click at [114, 150] on button "Halden, 160/280" at bounding box center [105, 155] width 54 height 11
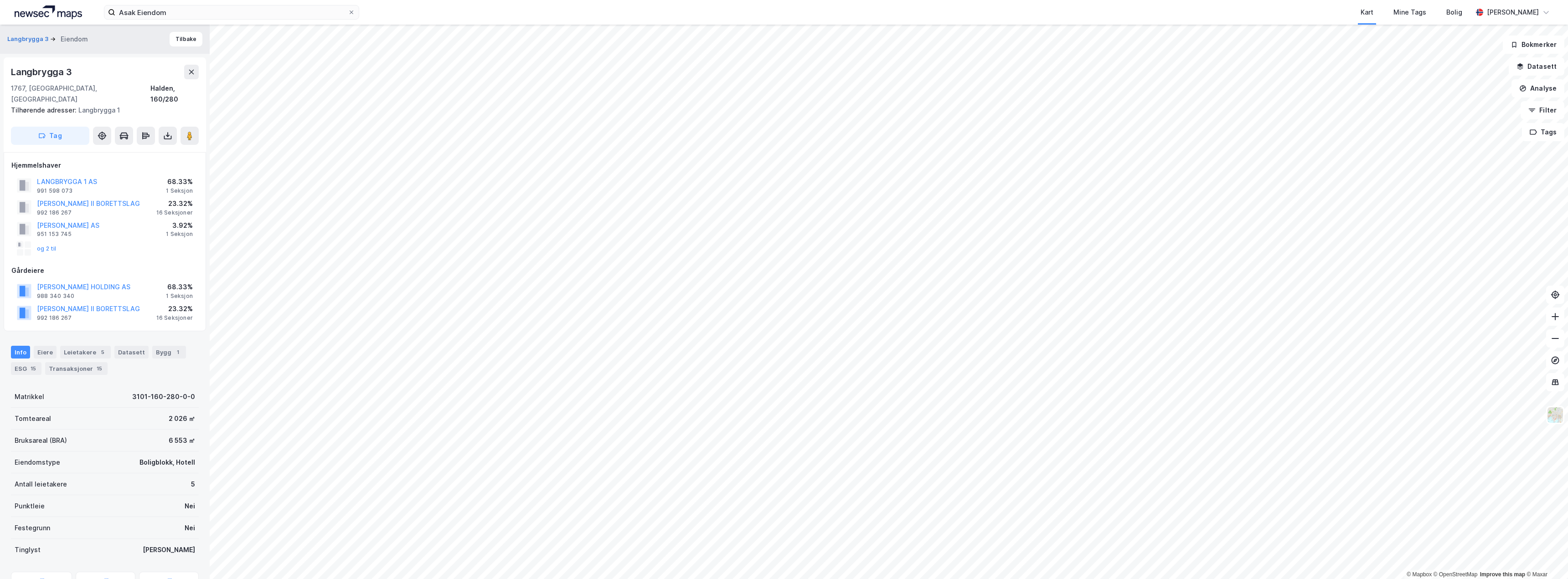
scroll to position [2, 0]
